Goal: Check status

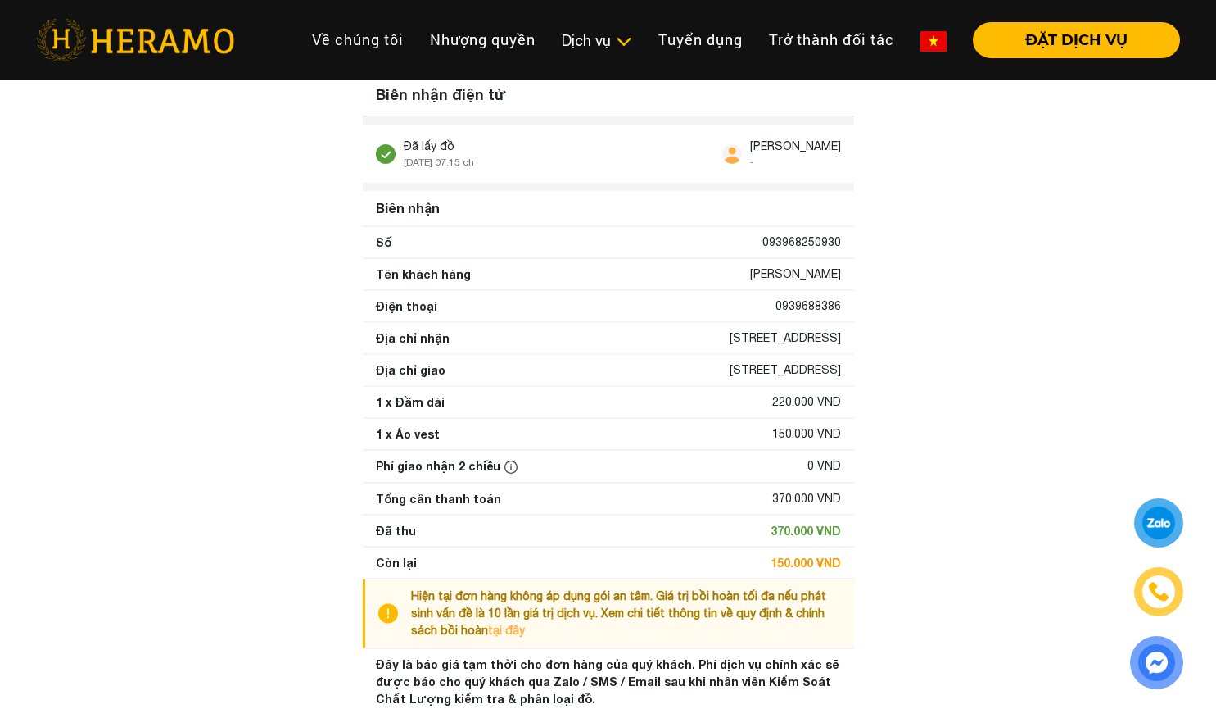
click at [806, 433] on div "150.000 VND" at bounding box center [806, 433] width 69 height 17
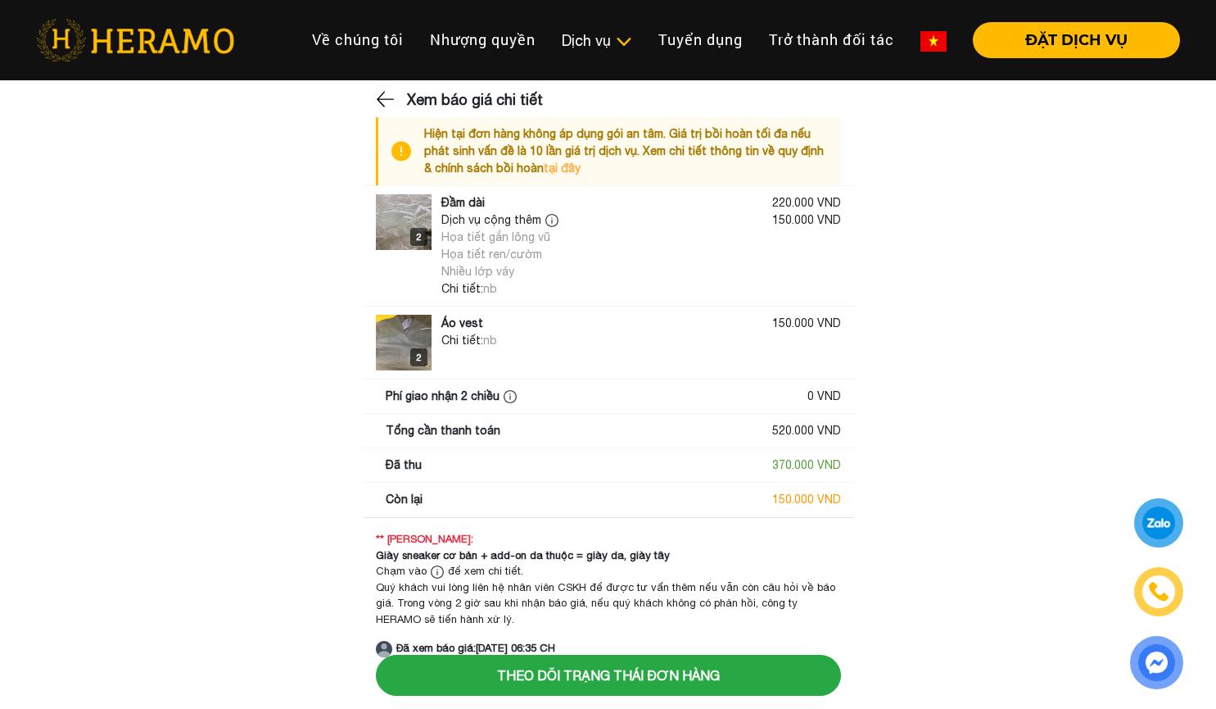
click at [495, 252] on div "Họa tiết ren/cườm" at bounding box center [501, 254] width 121 height 17
click at [524, 250] on div "Họa tiết ren/cườm" at bounding box center [501, 254] width 121 height 17
click at [526, 242] on div "Họa tiết gắn lông vũ" at bounding box center [501, 237] width 121 height 17
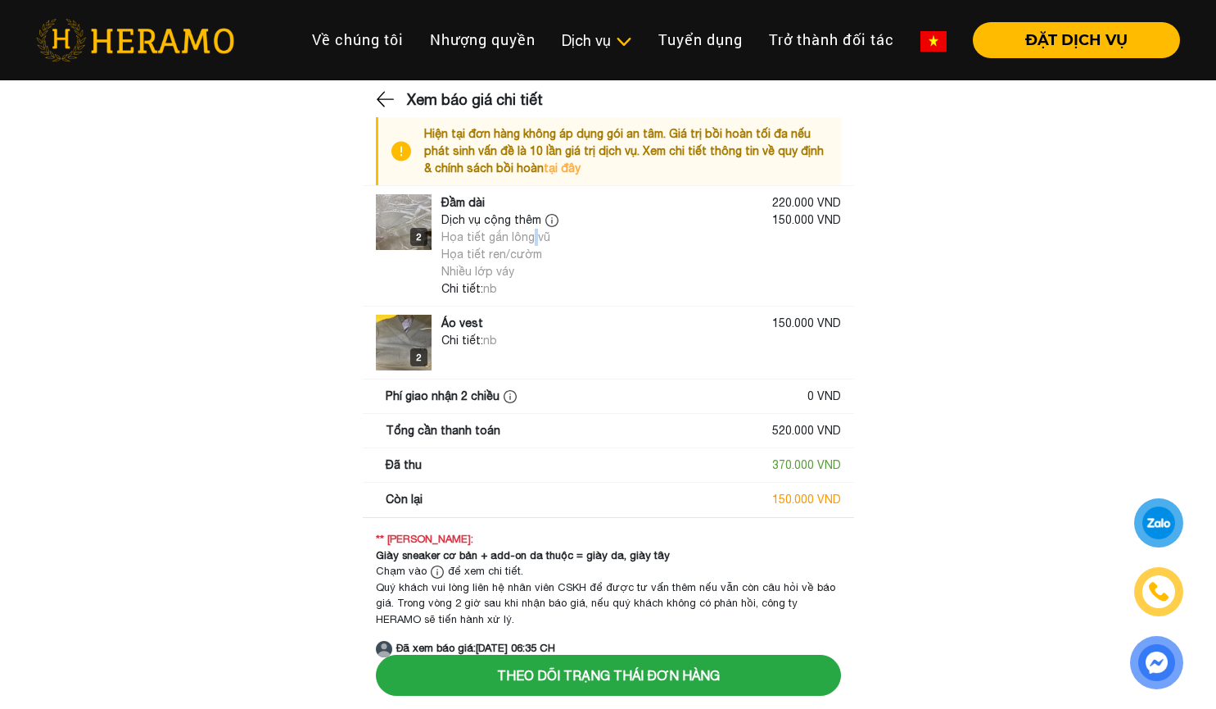
click at [526, 242] on div "Họa tiết gắn lông vũ" at bounding box center [501, 237] width 121 height 17
copy div "Họa tiết gắn lông vũ"
click at [478, 249] on div "Họa tiết ren/cườm" at bounding box center [501, 254] width 121 height 17
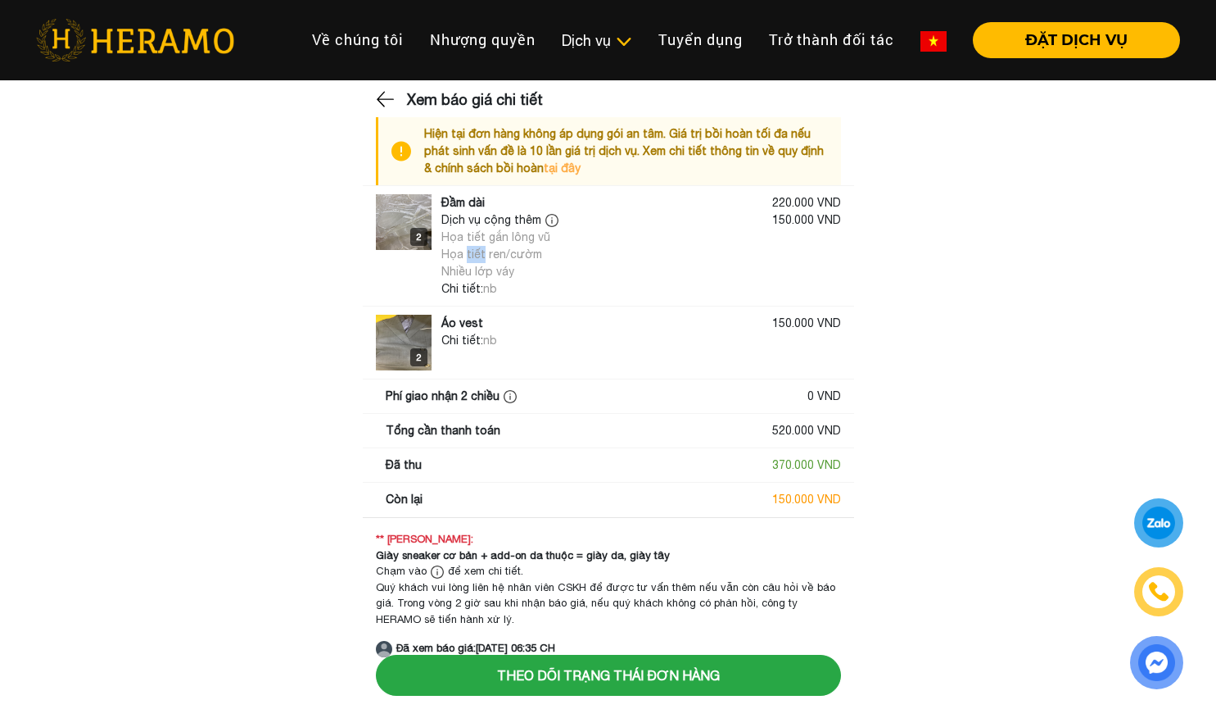
click at [478, 249] on div "Họa tiết ren/cườm" at bounding box center [501, 254] width 121 height 17
copy div "Họa tiết ren/cườm"
click at [464, 276] on div "Nhiều lớp váy" at bounding box center [501, 271] width 121 height 17
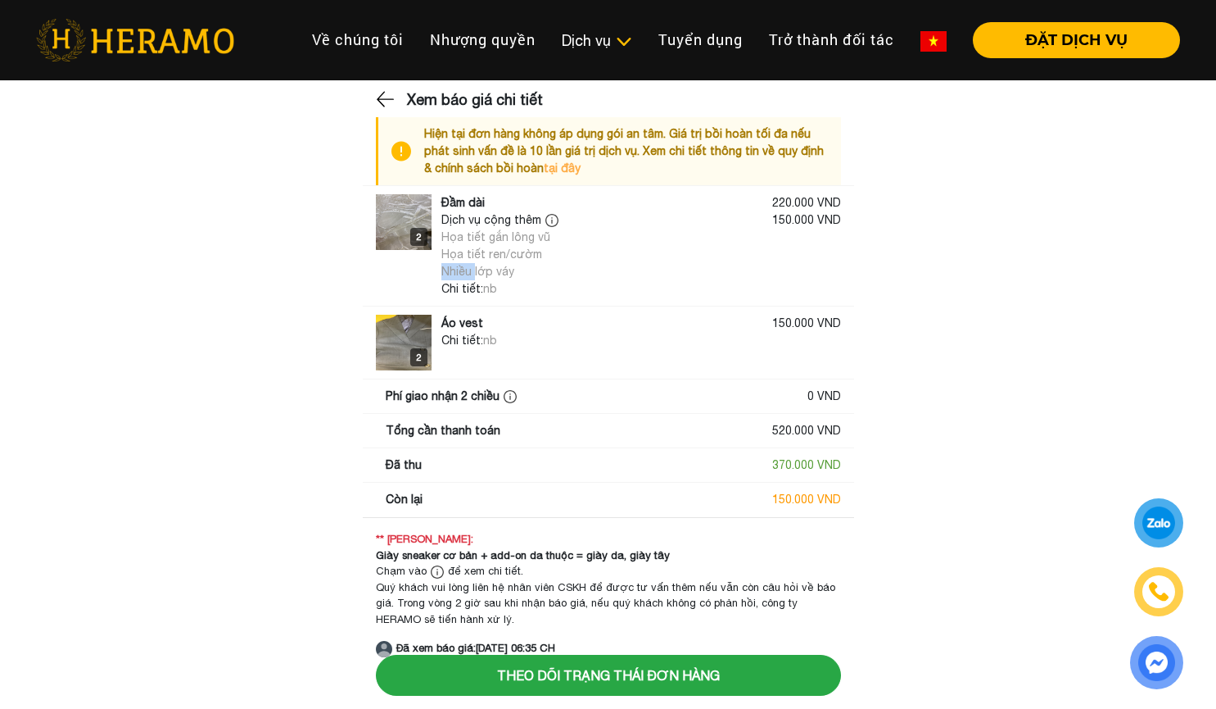
click at [464, 276] on div "Nhiều lớp váy" at bounding box center [501, 271] width 121 height 17
copy div "Nhiều lớp váy"
click at [783, 277] on div "150.000 VND" at bounding box center [806, 245] width 69 height 69
